Goal: Information Seeking & Learning: Check status

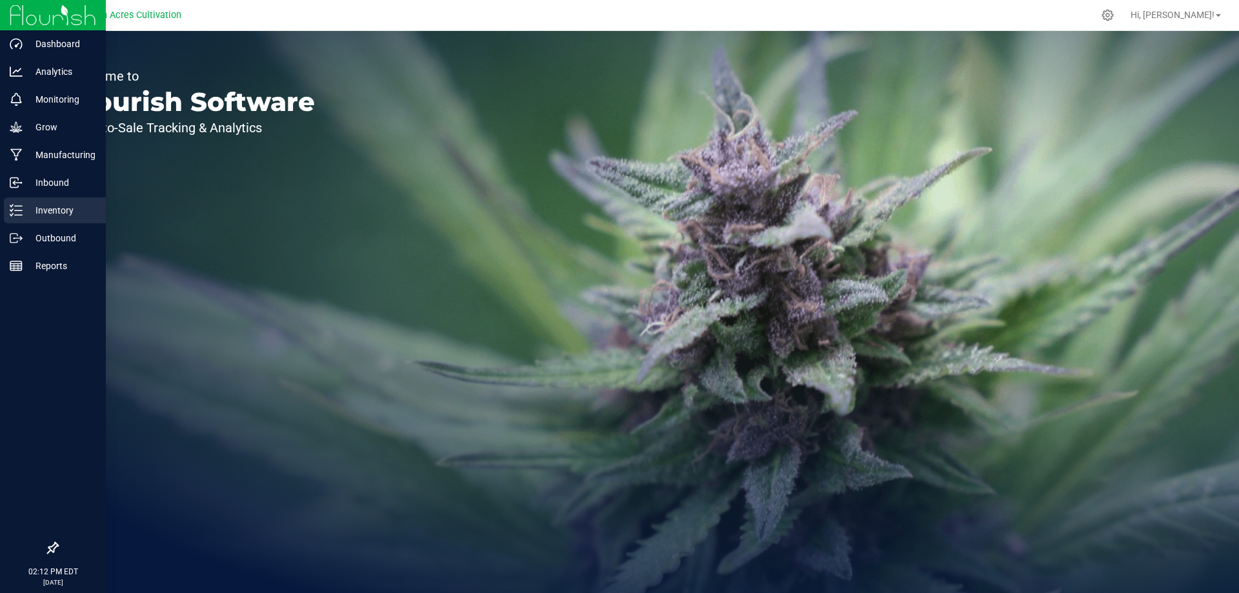
click at [43, 202] on div "Inventory" at bounding box center [55, 210] width 102 height 26
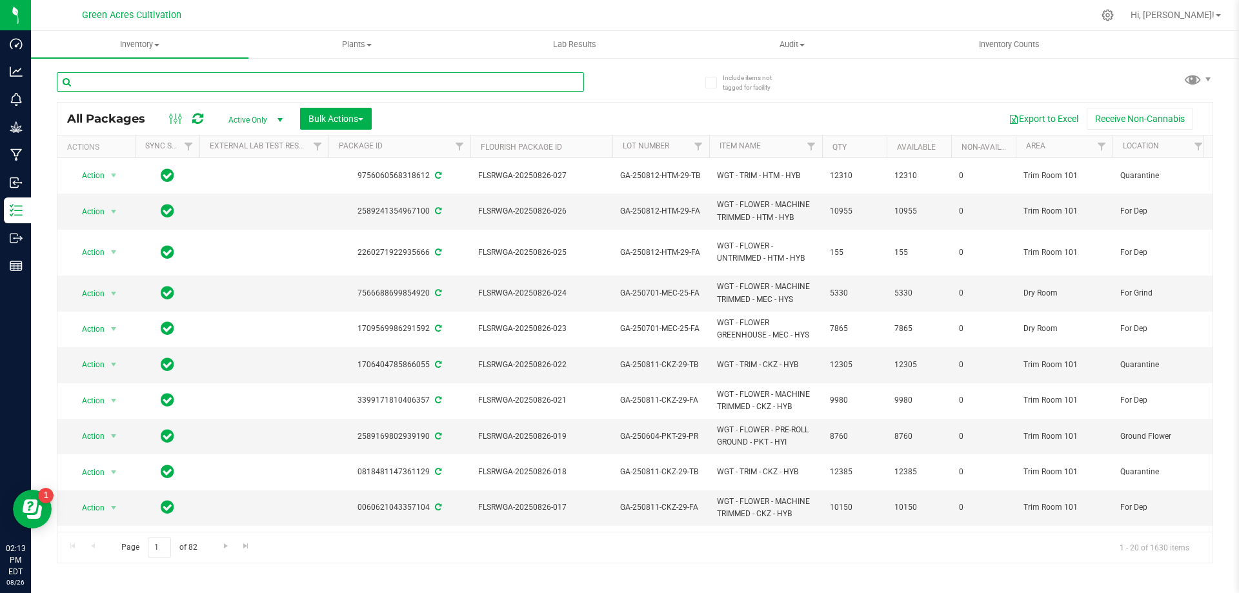
click at [420, 77] on input "text" at bounding box center [320, 81] width 527 height 19
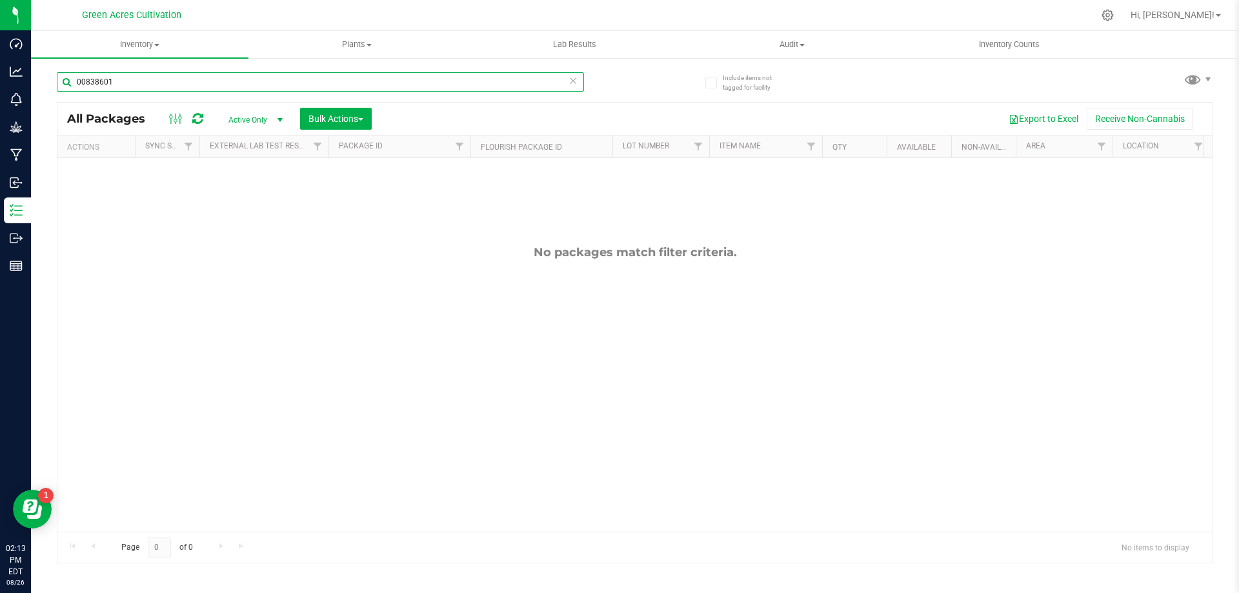
type input "00838601"
click at [271, 122] on span "Active Only" at bounding box center [252, 120] width 71 height 18
click at [249, 206] on li "All" at bounding box center [252, 197] width 70 height 19
click at [110, 81] on input "00838601" at bounding box center [320, 81] width 527 height 19
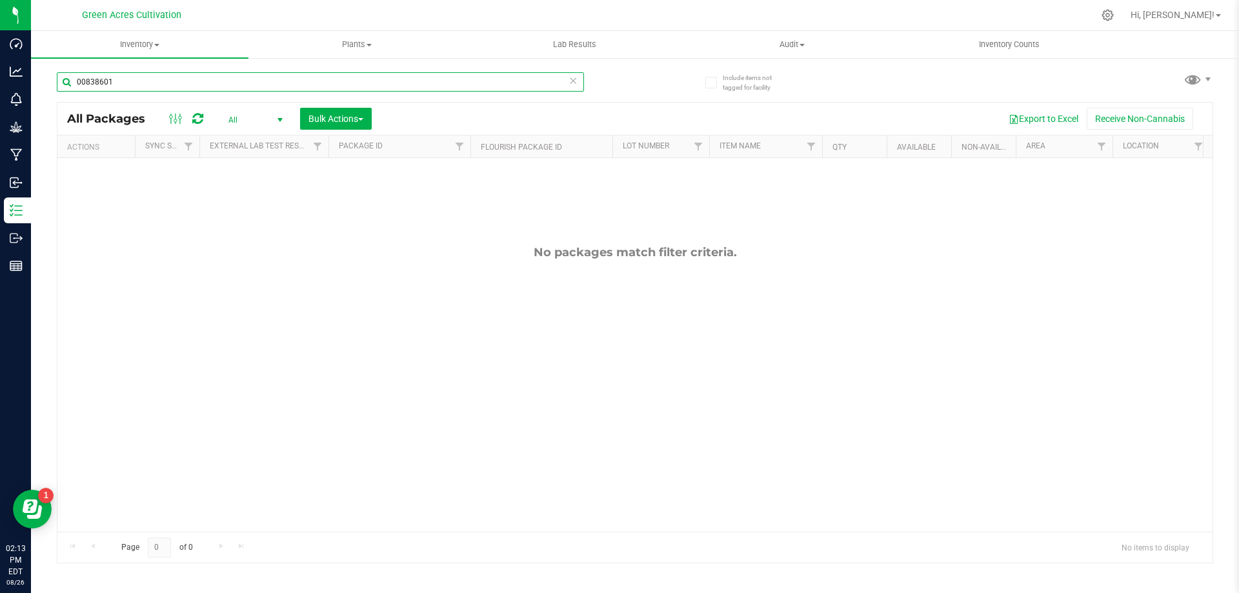
click at [107, 82] on input "00838601" at bounding box center [320, 81] width 527 height 19
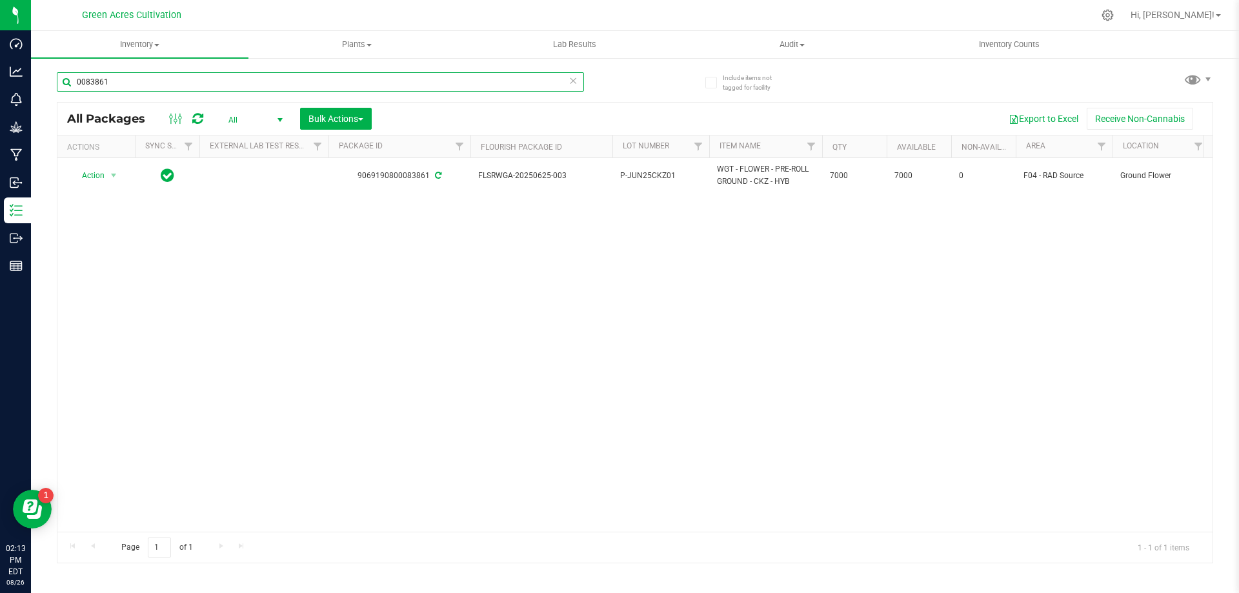
type input "0083861"
click at [335, 381] on div "Action Action Adjust qty Create package Edit attributes Global inventory Locate…" at bounding box center [634, 345] width 1155 height 374
